Goal: Information Seeking & Learning: Learn about a topic

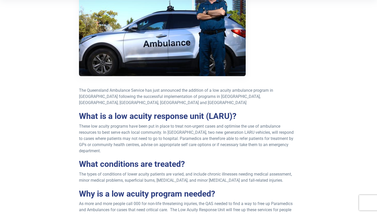
scroll to position [153, 0]
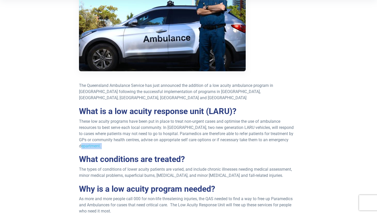
drag, startPoint x: 137, startPoint y: 145, endPoint x: 130, endPoint y: 138, distance: 9.6
click at [130, 138] on div "The Queensland Ambulance Service has just announced the addition of a low acuit…" at bounding box center [188, 121] width 219 height 301
click at [130, 138] on p "These low acuity programs have been put in place to treat non-urgent cases and …" at bounding box center [188, 133] width 219 height 31
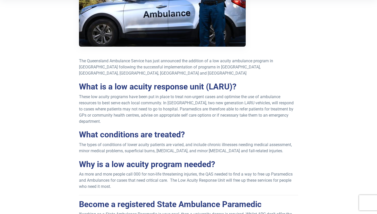
scroll to position [179, 0]
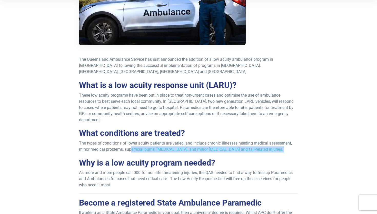
drag, startPoint x: 134, startPoint y: 149, endPoint x: 132, endPoint y: 144, distance: 5.4
click at [132, 144] on div "The Queensland Ambulance Service has just announced the addition of a low acuit…" at bounding box center [188, 95] width 219 height 301
click at [132, 144] on p "The types of conditions of lower acuity patients are varied, and include chroni…" at bounding box center [188, 146] width 219 height 12
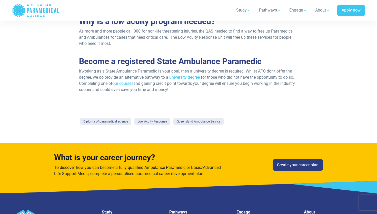
scroll to position [321, 0]
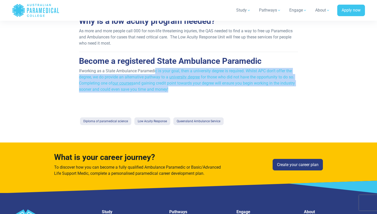
drag, startPoint x: 155, startPoint y: 63, endPoint x: 152, endPoint y: 88, distance: 25.0
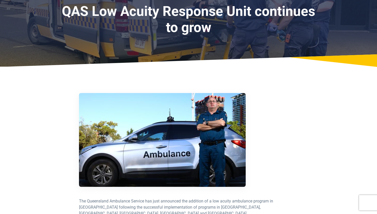
scroll to position [0, 0]
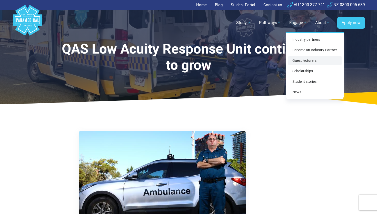
click at [314, 56] on link "Guest lecturers" at bounding box center [314, 60] width 53 height 9
